Goal: Information Seeking & Learning: Learn about a topic

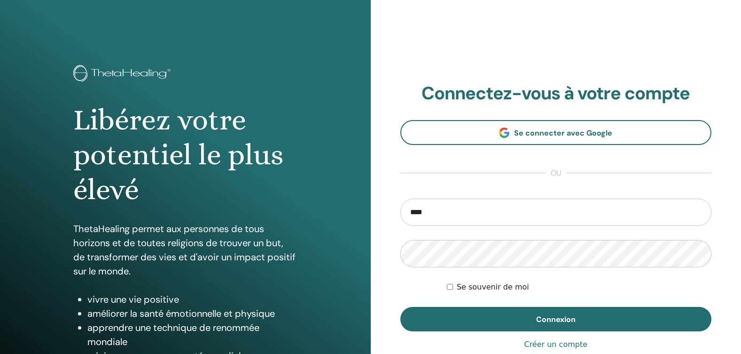
type input "**********"
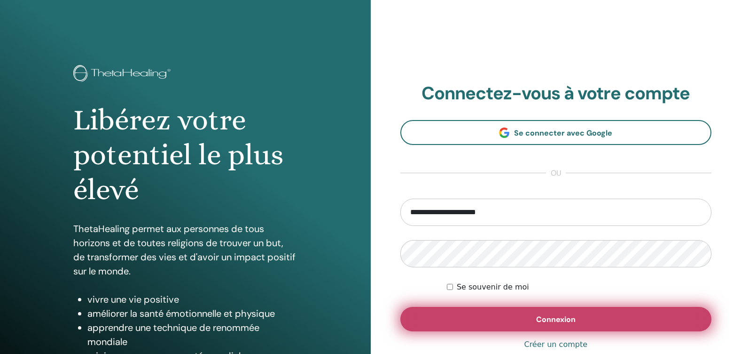
click at [514, 318] on button "Connexion" at bounding box center [557, 319] width 312 height 24
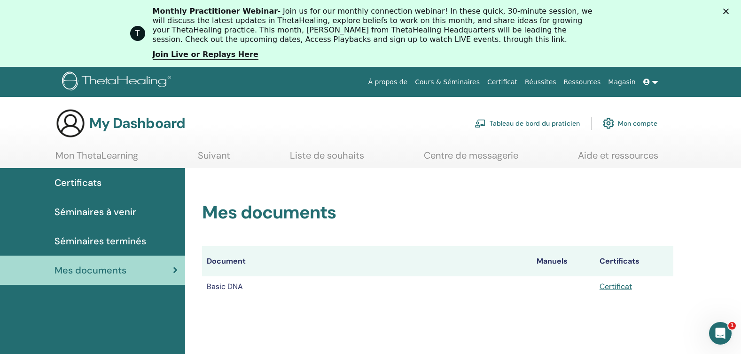
click at [412, 83] on link "À propos de" at bounding box center [388, 81] width 47 height 17
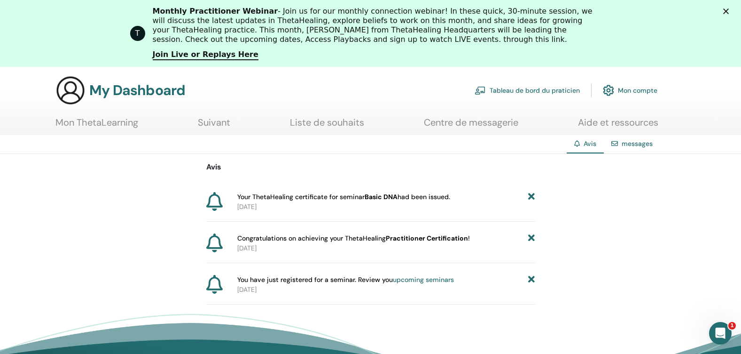
scroll to position [47, 0]
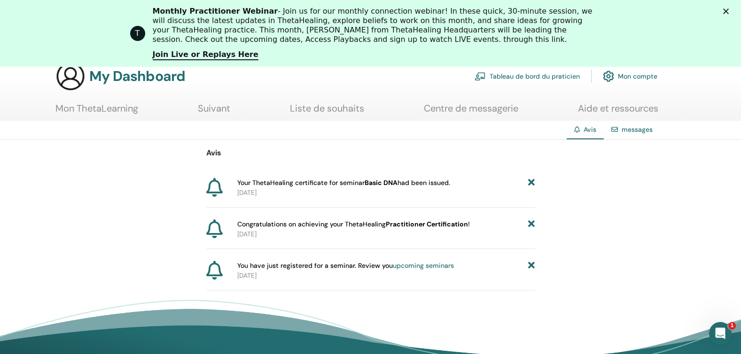
click at [218, 189] on icon at bounding box center [214, 187] width 16 height 19
click at [312, 187] on span "Your ThetaHealing certificate for seminar Basic DNA had been issued." at bounding box center [343, 183] width 213 height 10
click at [306, 181] on span "Your ThetaHealing certificate for seminar Basic DNA had been issued." at bounding box center [343, 183] width 213 height 10
click at [321, 227] on span "Congratulations on achieving your ThetaHealing Practitioner Certification !" at bounding box center [353, 224] width 233 height 10
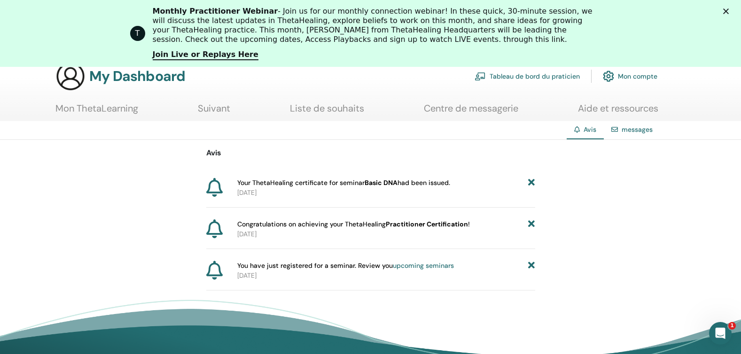
drag, startPoint x: 321, startPoint y: 227, endPoint x: 377, endPoint y: 212, distance: 57.4
click at [377, 212] on div "Avis Your ThetaHealing certificate for seminar Basic DNA had been issued. 2025-…" at bounding box center [370, 215] width 329 height 150
click at [409, 264] on link "upcoming seminars" at bounding box center [423, 265] width 61 height 8
